Goal: Transaction & Acquisition: Purchase product/service

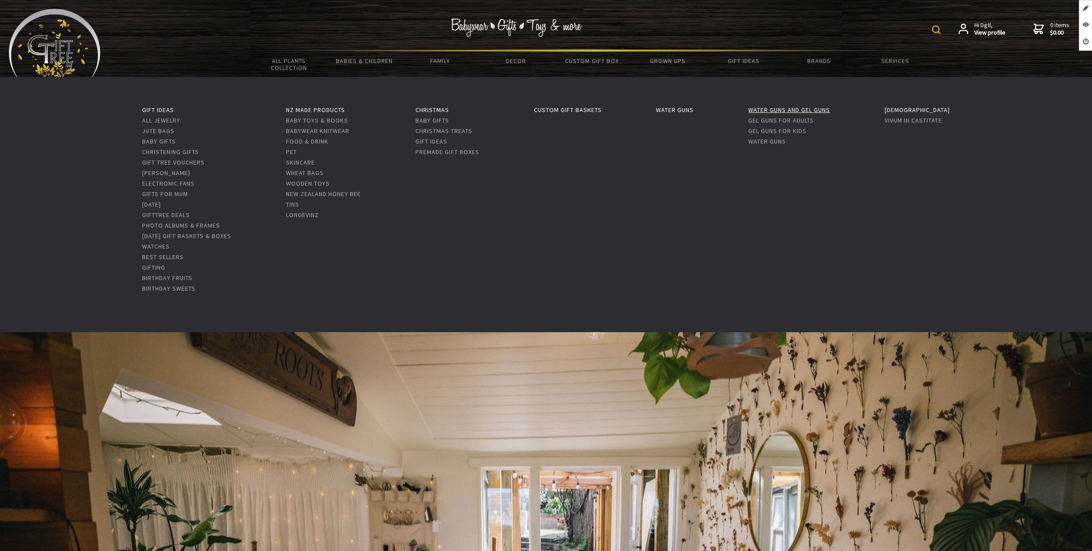
click at [799, 109] on link "Water Guns and Gel Guns" at bounding box center [789, 110] width 82 height 8
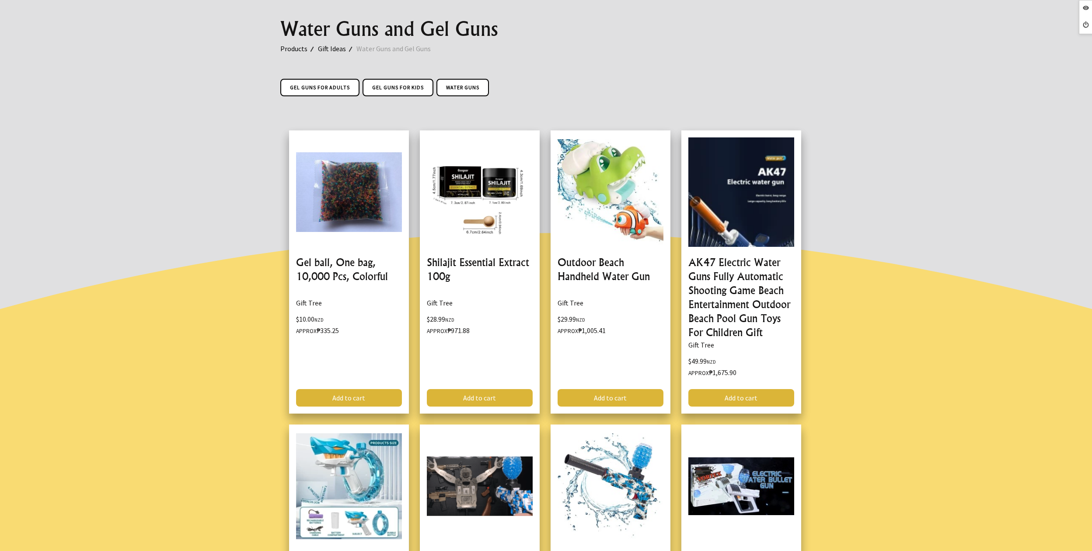
scroll to position [66, 0]
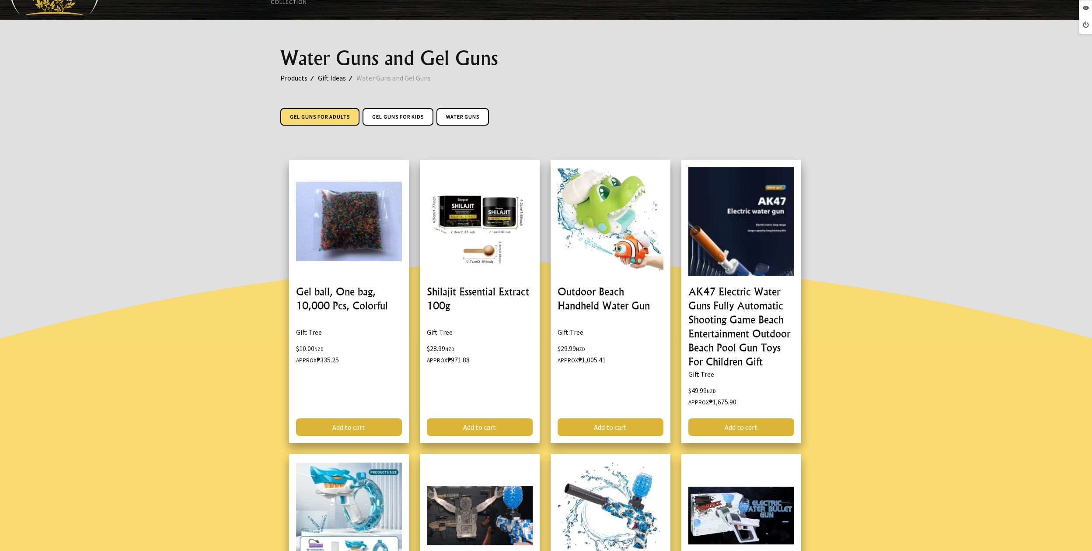
click at [341, 116] on link "Gel Guns For Adults" at bounding box center [319, 116] width 79 height 17
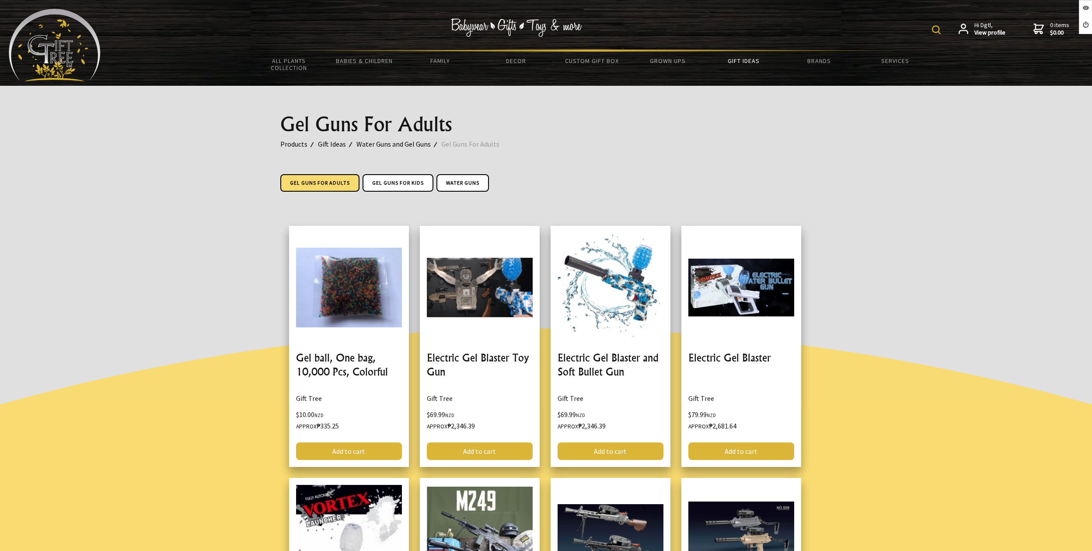
click at [67, 52] on img at bounding box center [55, 45] width 92 height 73
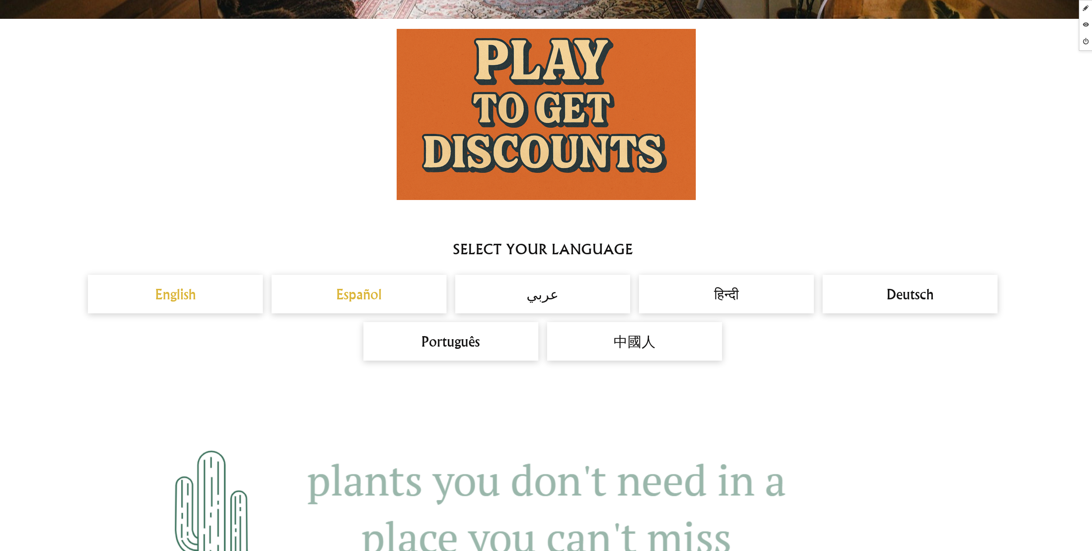
scroll to position [961, 0]
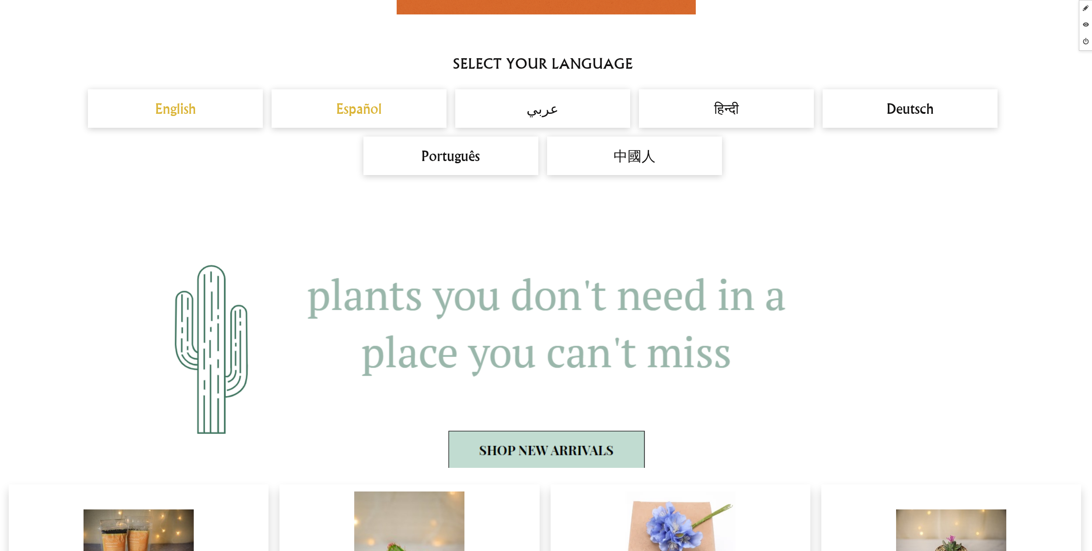
click at [360, 115] on h2 "Español" at bounding box center [358, 108] width 157 height 21
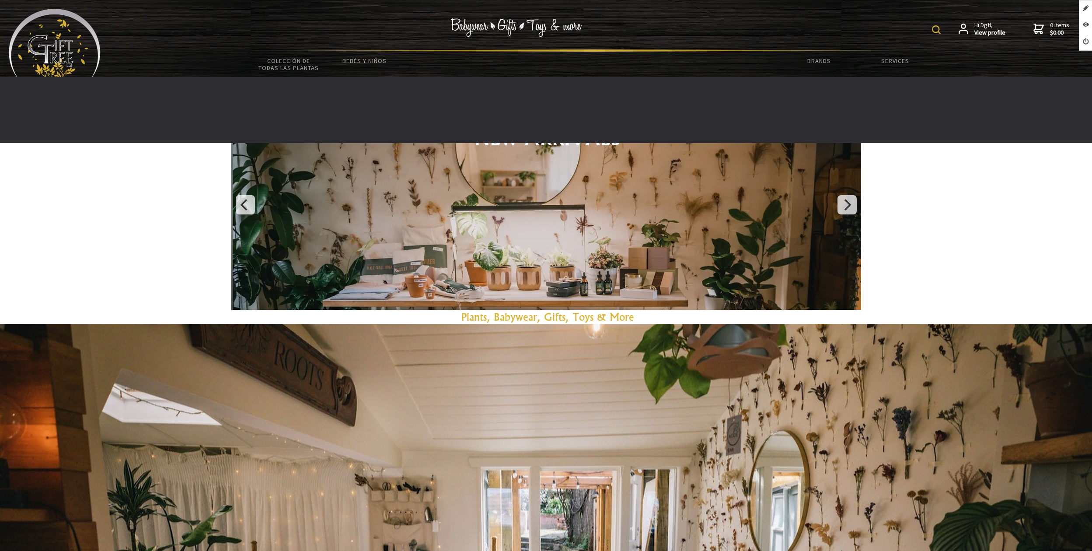
click at [770, 61] on link at bounding box center [743, 57] width 76 height 11
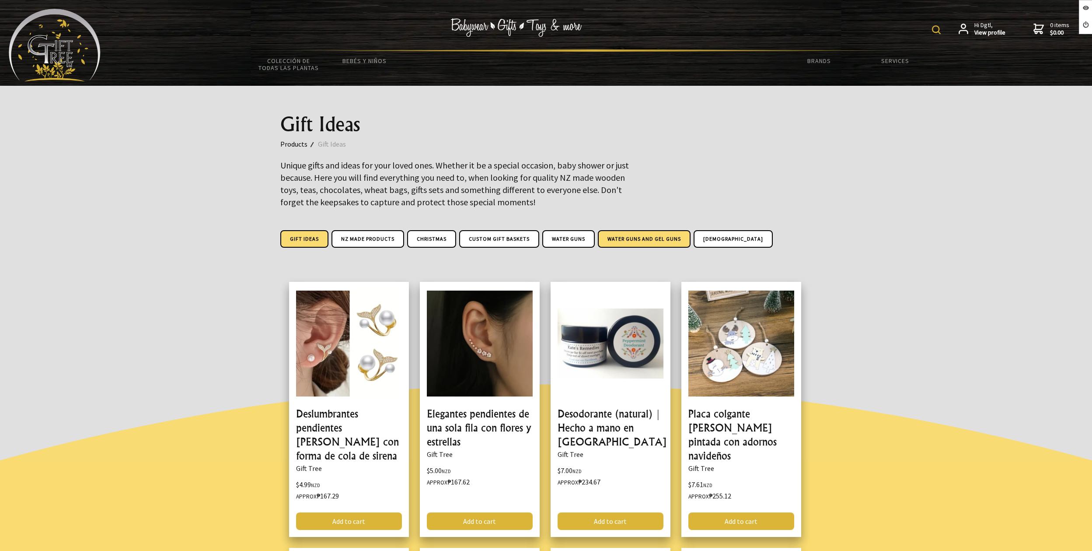
click at [644, 246] on link "Water Guns and Gel Guns" at bounding box center [644, 238] width 93 height 17
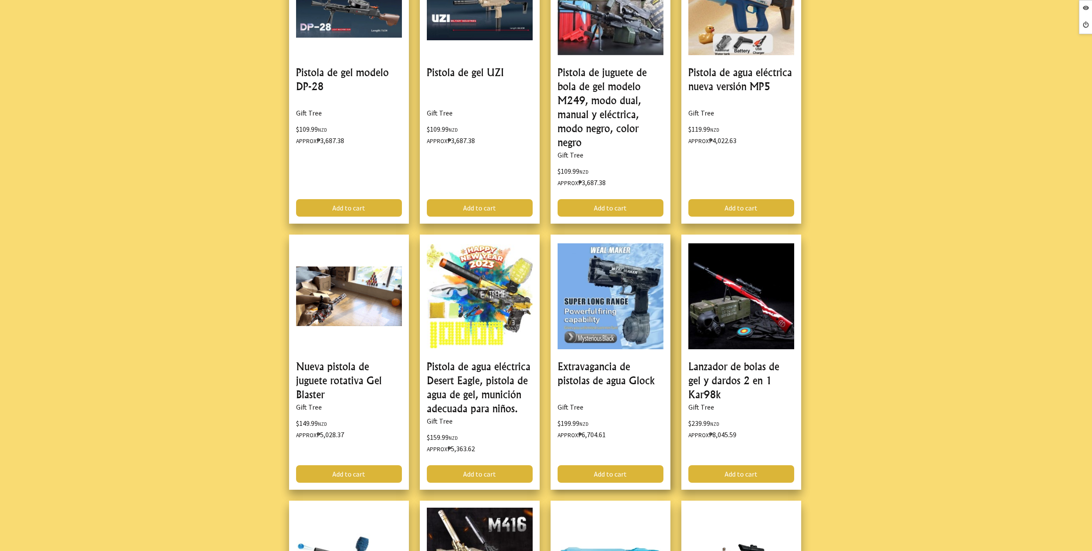
scroll to position [1388, 0]
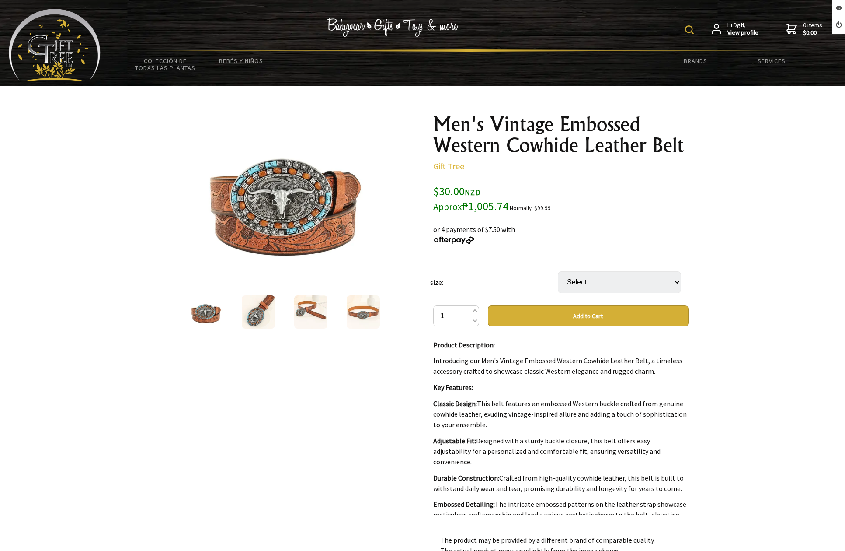
click at [611, 185] on div "$30.00 NZD Approx ₱1,005.74 Normally: $99.99" at bounding box center [560, 199] width 255 height 30
click at [687, 194] on div "$30.00 NZD Approx ₱1,005.74 Normally: $99.99" at bounding box center [560, 199] width 255 height 30
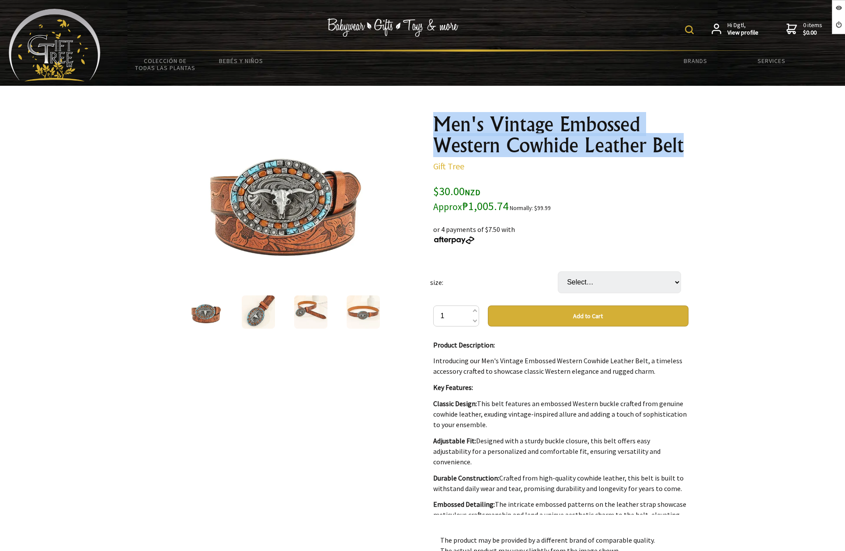
drag, startPoint x: 679, startPoint y: 144, endPoint x: 681, endPoint y: 150, distance: 6.5
click at [681, 150] on section "1 /4 Men's Vintage Embossed Western Cowhide Leather Belt Gift Tree $30.00 NZD A…" at bounding box center [422, 406] width 845 height 640
copy section "1 /4 Men's Vintage Embossed Western Cowhide Leather Belt"
click at [654, 225] on div "50 % OFF + pants: $69.99 off Normally: $99.99 or 4 payments of $7.50 with" at bounding box center [560, 228] width 255 height 31
drag, startPoint x: 686, startPoint y: 148, endPoint x: 437, endPoint y: 128, distance: 250.1
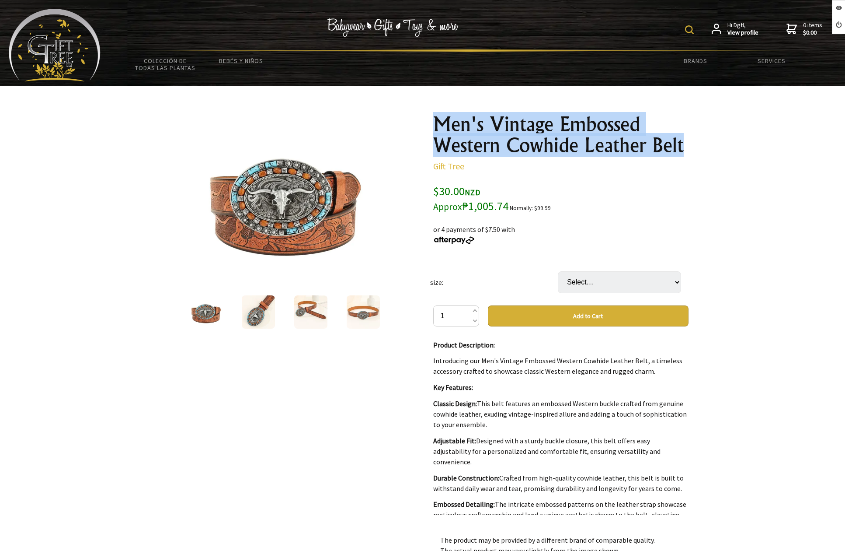
click at [437, 128] on h1 "Men's Vintage Embossed Western Cowhide Leather Belt" at bounding box center [560, 135] width 255 height 42
copy h1 "Men's Vintage Embossed Western Cowhide Leather Belt"
click at [743, 219] on div at bounding box center [422, 406] width 845 height 640
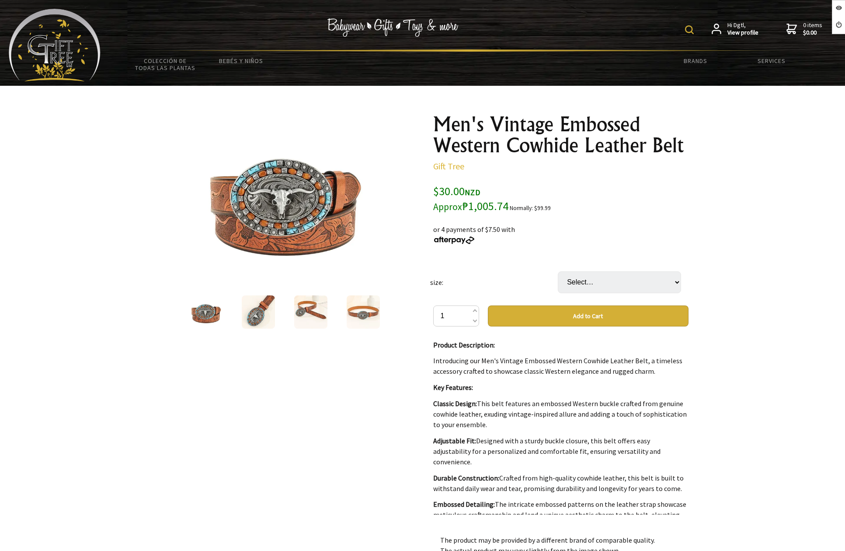
click at [722, 206] on div at bounding box center [422, 406] width 845 height 640
drag, startPoint x: 698, startPoint y: 201, endPoint x: 685, endPoint y: 197, distance: 13.4
click at [691, 199] on section "1 /4 Men's Vintage Embossed Western Cowhide Leather Belt Gift Tree $30.00 NZD A…" at bounding box center [422, 406] width 845 height 640
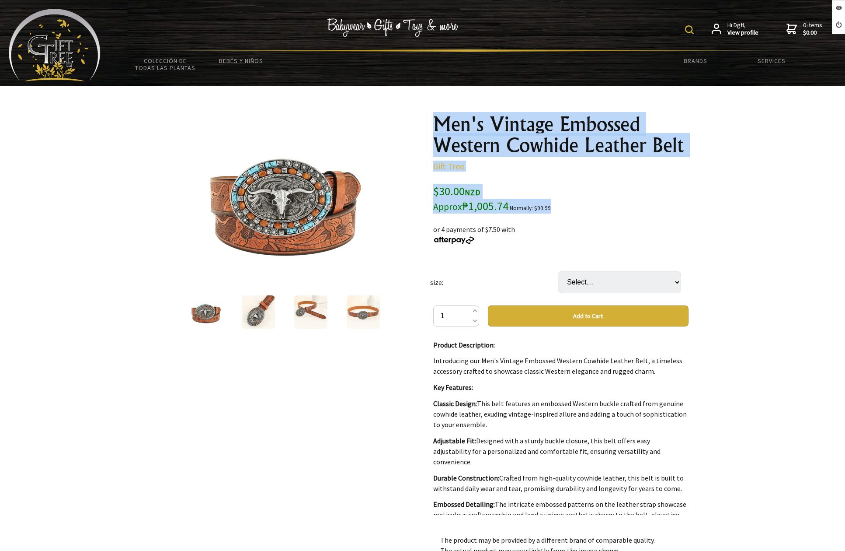
drag, startPoint x: 679, startPoint y: 182, endPoint x: 653, endPoint y: 177, distance: 26.4
click at [679, 182] on div "Men's Vintage Embossed Western Cowhide Leather Belt Gift Tree $30.00 NZD Approx…" at bounding box center [560, 403] width 255 height 579
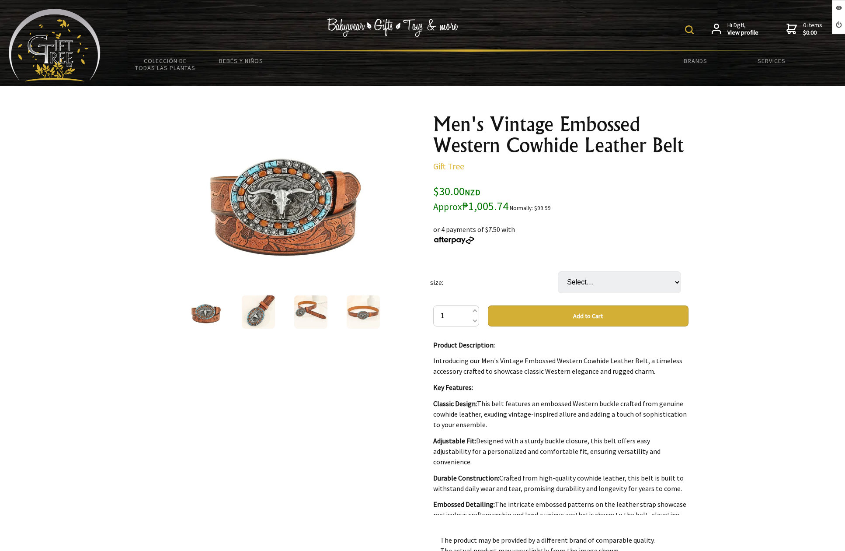
click at [717, 143] on div at bounding box center [422, 406] width 845 height 640
drag, startPoint x: 564, startPoint y: 206, endPoint x: 509, endPoint y: 209, distance: 55.2
click at [509, 209] on div "$30.00 NZD Approx ₱1,005.74 Normally: $99.99" at bounding box center [560, 199] width 255 height 30
drag, startPoint x: 797, startPoint y: 227, endPoint x: 632, endPoint y: 213, distance: 165.8
click at [793, 226] on div at bounding box center [422, 406] width 845 height 640
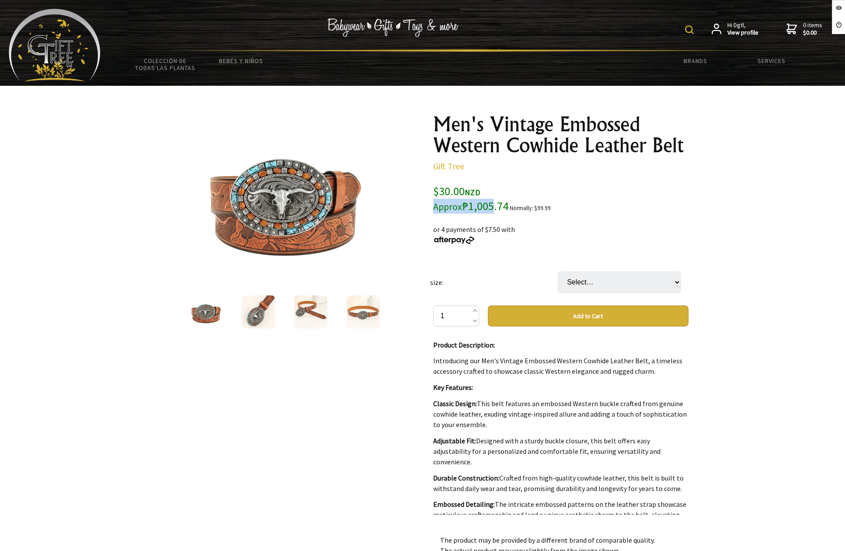
drag, startPoint x: 434, startPoint y: 207, endPoint x: 495, endPoint y: 209, distance: 61.3
click at [495, 210] on span "$30.00 NZD Approx ₱1,005.74" at bounding box center [470, 198] width 75 height 29
